Goal: Information Seeking & Learning: Check status

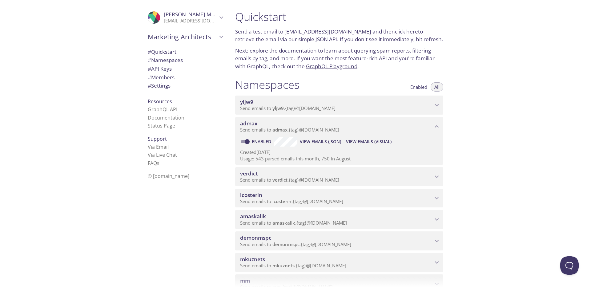
click at [339, 130] on span "Send emails to admax . {tag} @[DOMAIN_NAME]" at bounding box center [289, 130] width 99 height 6
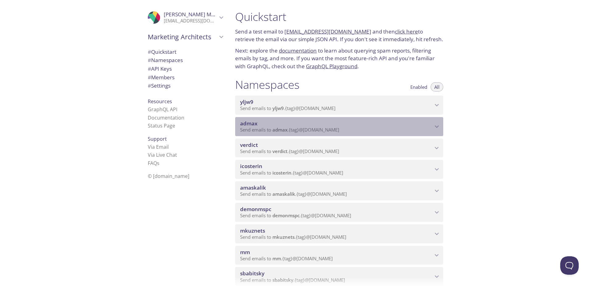
click at [339, 130] on span "Send emails to admax . {tag} @[DOMAIN_NAME]" at bounding box center [289, 130] width 99 height 6
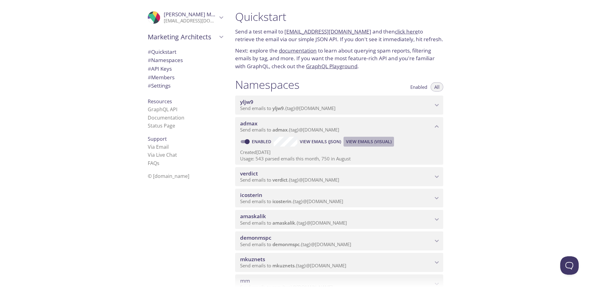
click at [370, 145] on span "View Emails (Visual)" at bounding box center [369, 141] width 46 height 7
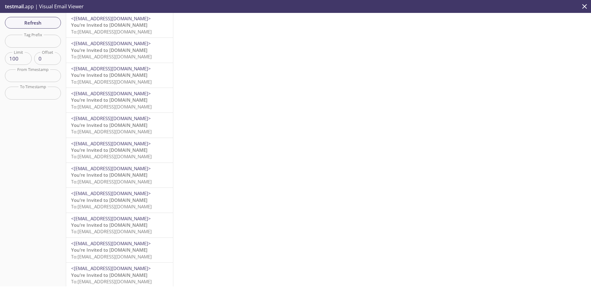
click at [137, 29] on span "To: [EMAIL_ADDRESS][DOMAIN_NAME]" at bounding box center [111, 32] width 81 height 6
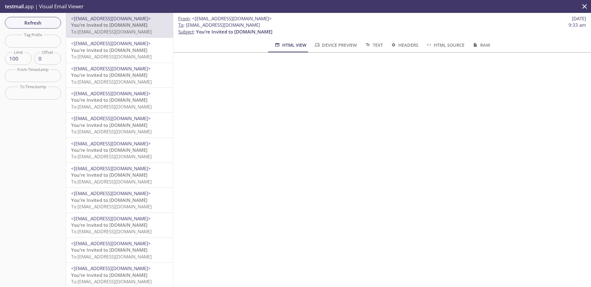
drag, startPoint x: 297, startPoint y: 24, endPoint x: 186, endPoint y: 26, distance: 111.4
click at [186, 26] on span "To : [EMAIL_ADDRESS][DOMAIN_NAME] 9:33 am" at bounding box center [382, 25] width 408 height 6
copy span "[EMAIL_ADDRESS][DOMAIN_NAME]"
click at [24, 25] on span "Refresh" at bounding box center [33, 23] width 46 height 8
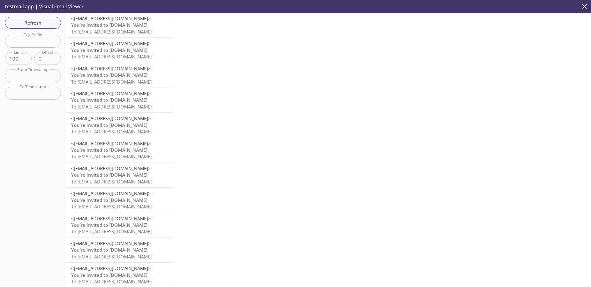
click at [121, 34] on span "To: [EMAIL_ADDRESS][DOMAIN_NAME]" at bounding box center [111, 32] width 81 height 6
